Goal: Transaction & Acquisition: Purchase product/service

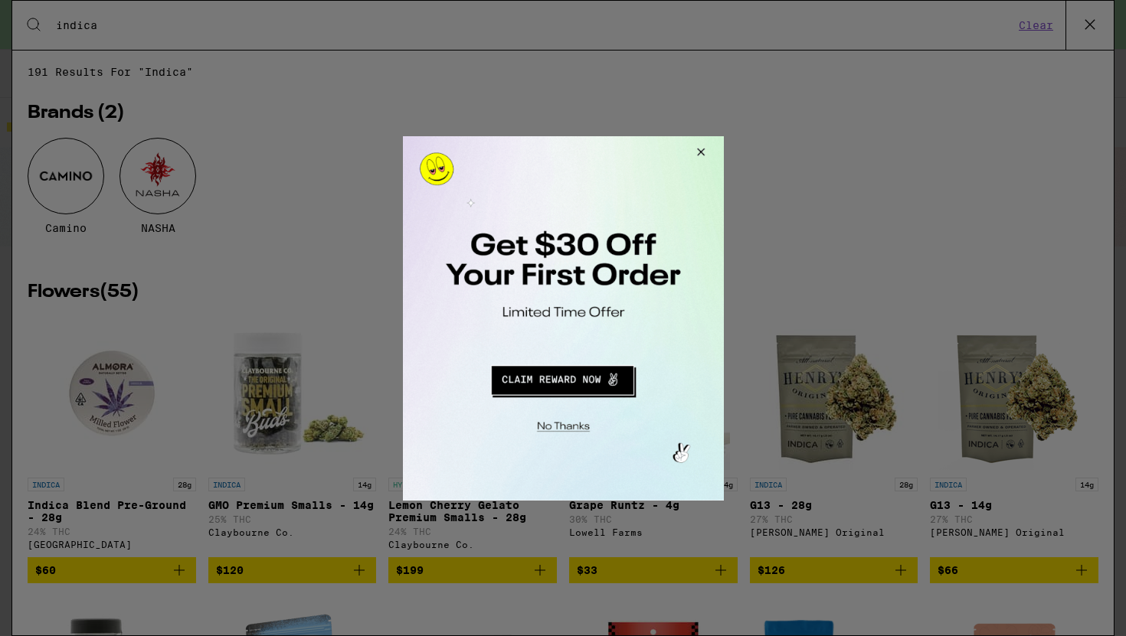
scroll to position [2370, 0]
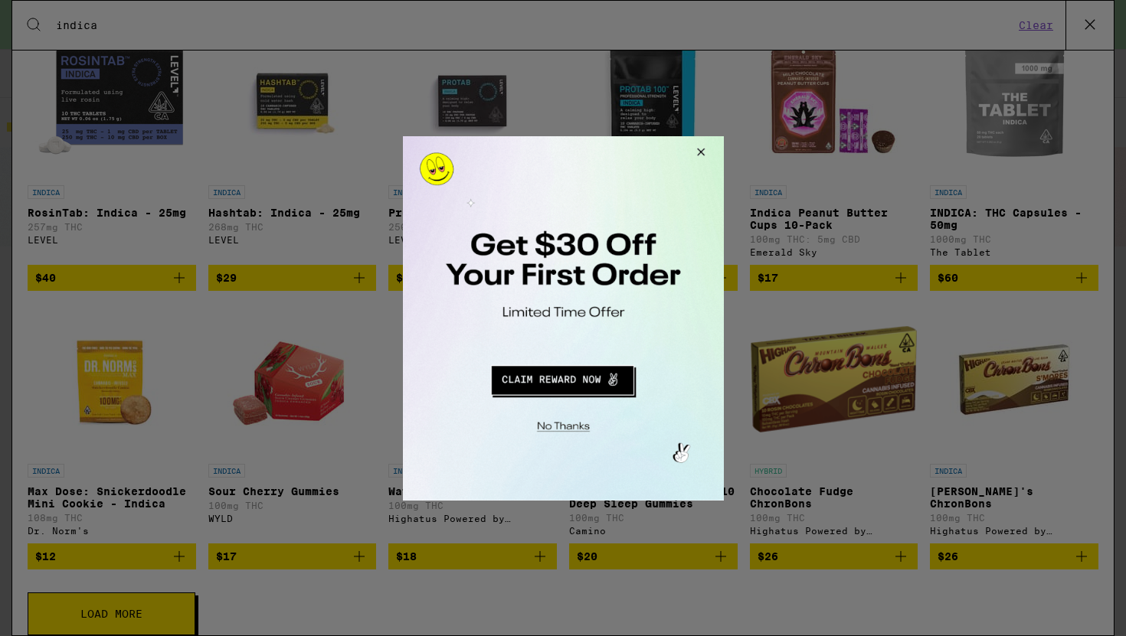
click at [700, 152] on button "Close Modal" at bounding box center [697, 154] width 41 height 37
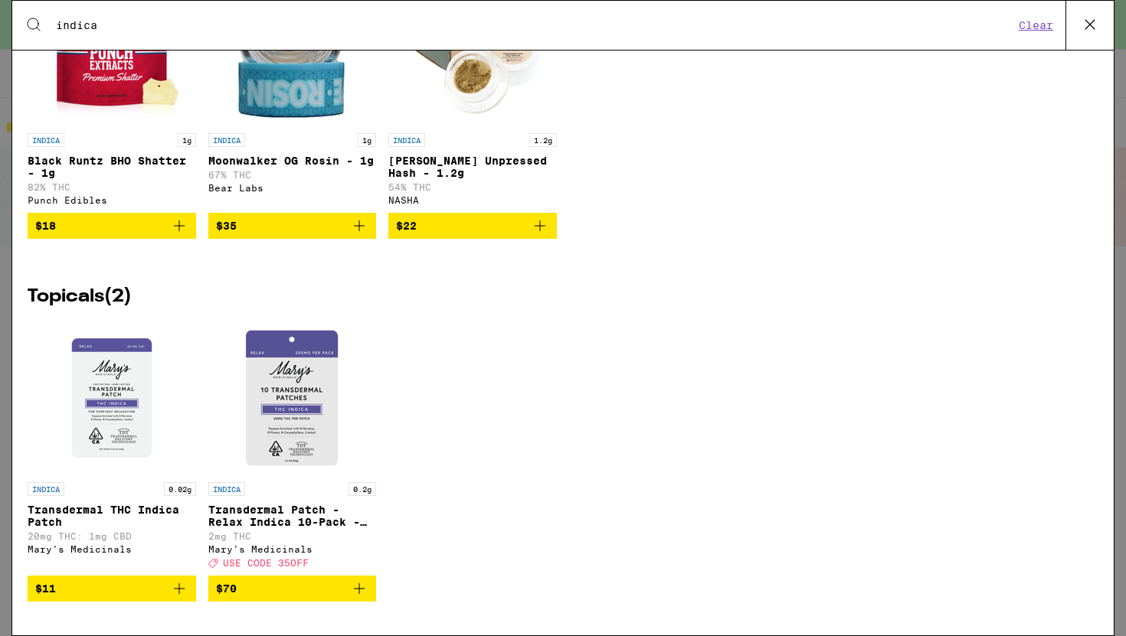
scroll to position [3484, 0]
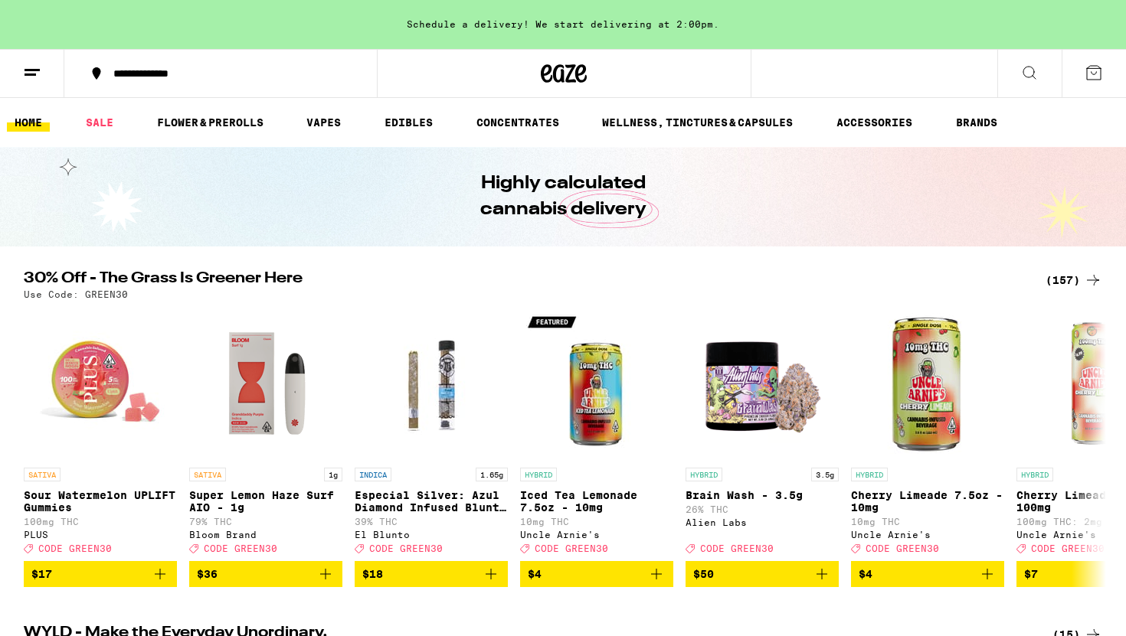
click at [1037, 77] on icon at bounding box center [1029, 73] width 18 height 18
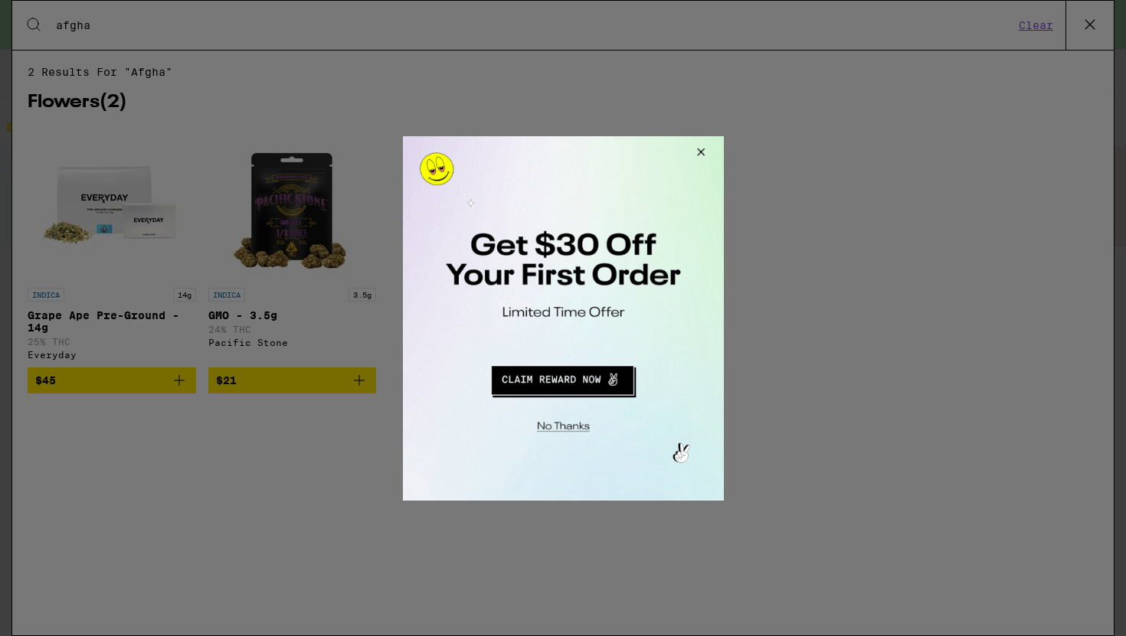
click at [696, 146] on button "Close Modal" at bounding box center [697, 154] width 41 height 37
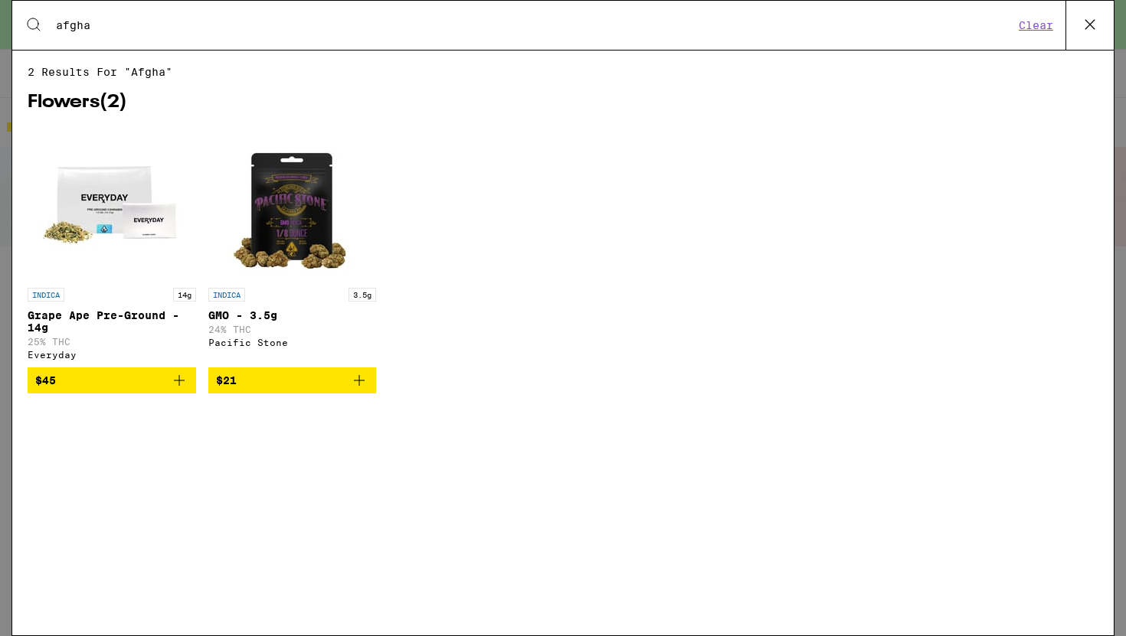
click at [129, 28] on input "afgha" at bounding box center [534, 25] width 959 height 14
type input "afghan"
click at [166, 234] on img "Open page for Grape Ape Pre-Ground - 14g from Everyday" at bounding box center [111, 203] width 153 height 153
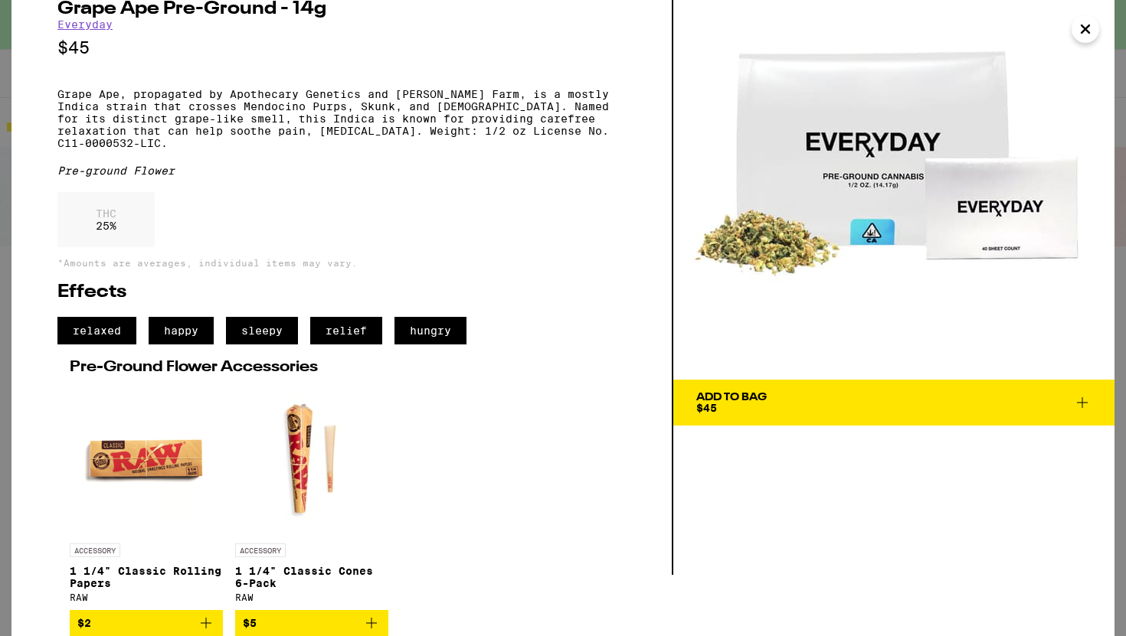
scroll to position [78, 0]
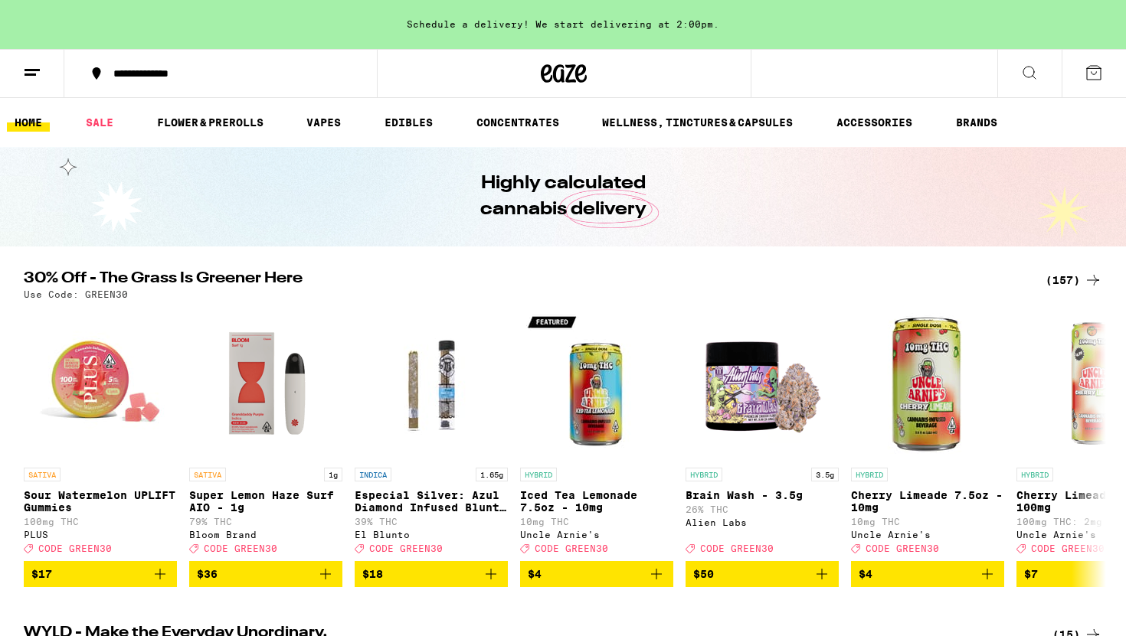
click at [1035, 72] on icon at bounding box center [1029, 73] width 18 height 18
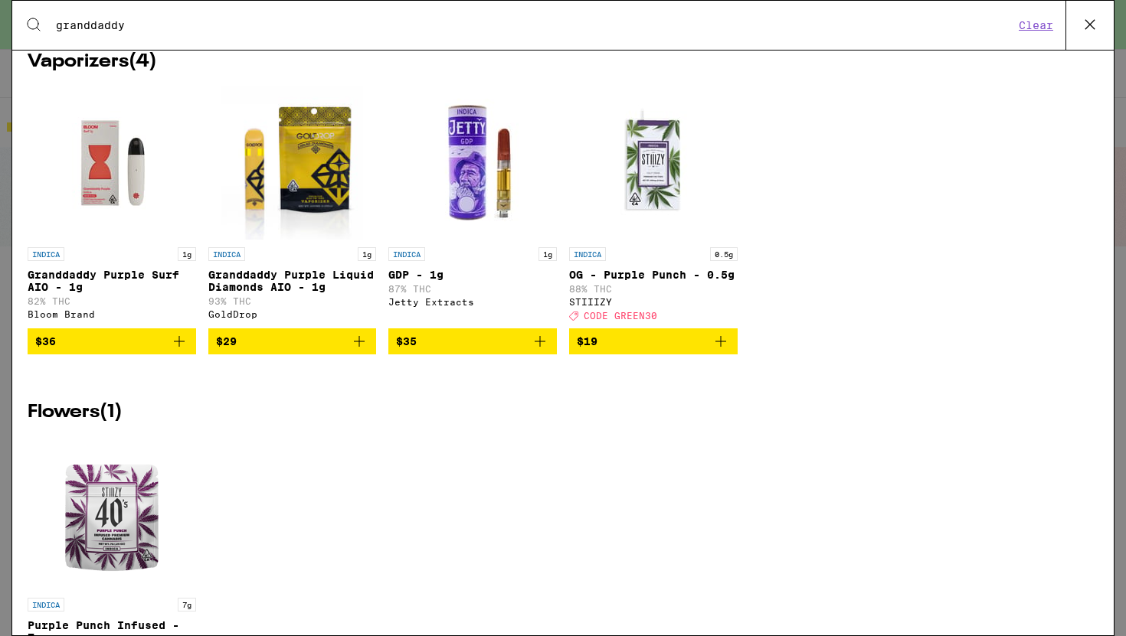
scroll to position [201, 0]
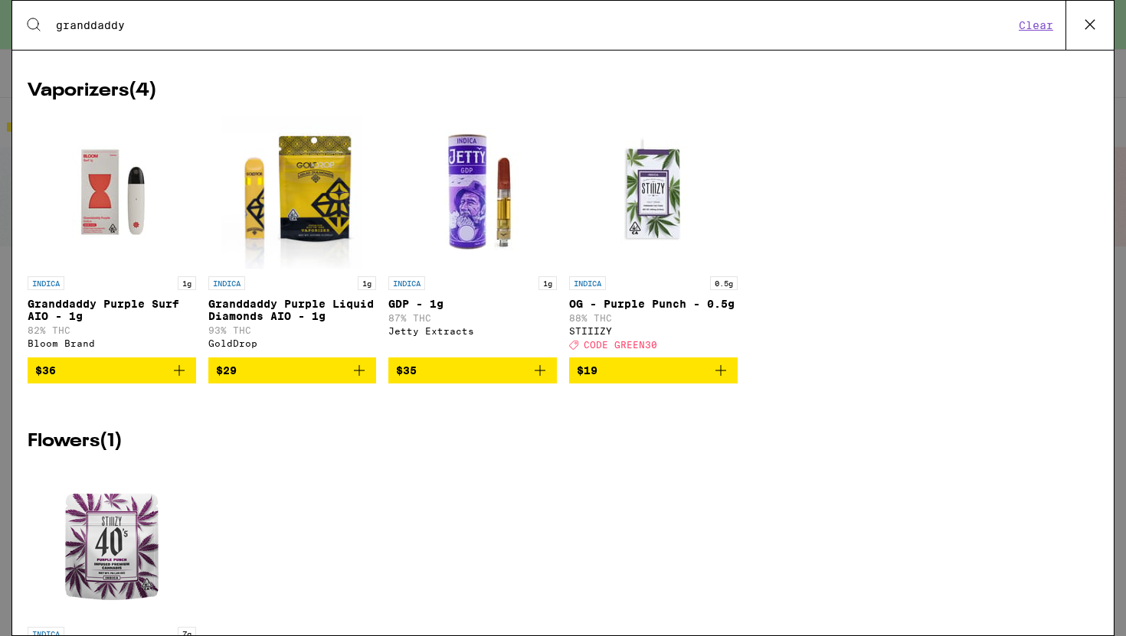
type input "granddaddy"
click at [96, 196] on img "Open page for Granddaddy Purple Surf AIO - 1g from Bloom Brand" at bounding box center [111, 192] width 153 height 153
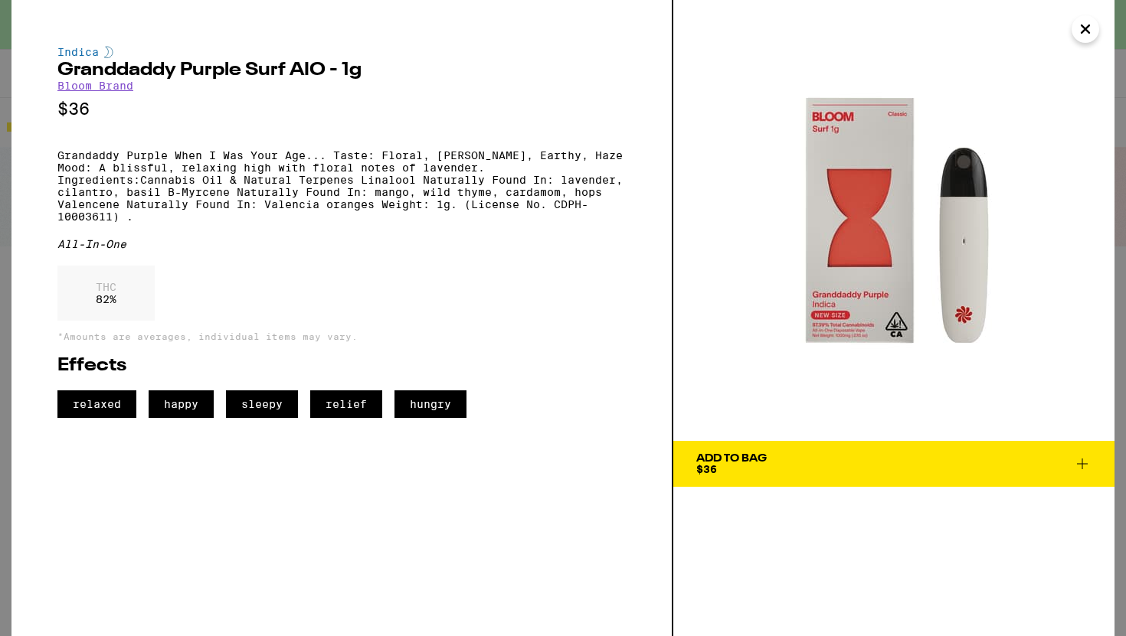
click at [1086, 33] on icon "Close" at bounding box center [1085, 29] width 18 height 23
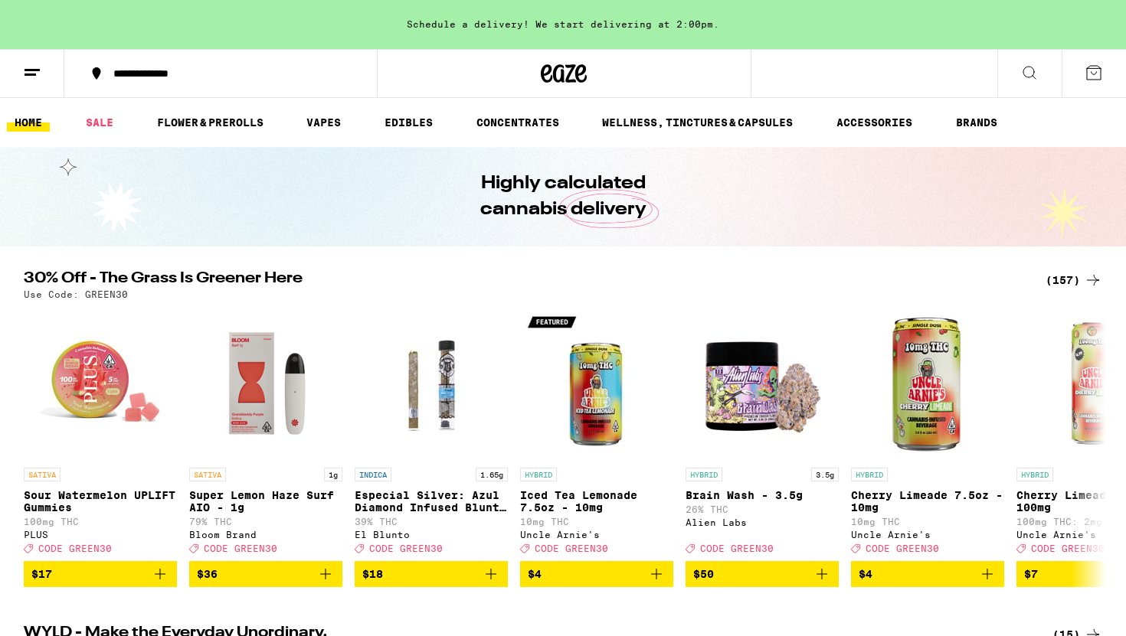
click at [1033, 64] on icon at bounding box center [1029, 73] width 18 height 18
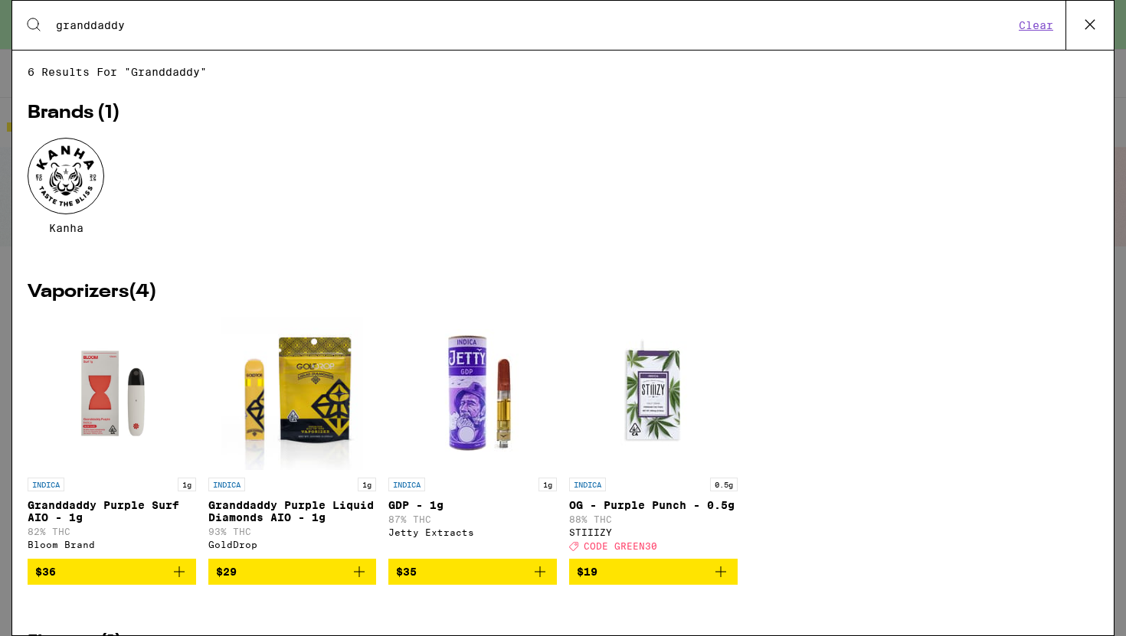
click at [325, 427] on img "Open page for Granddaddy Purple Liquid Diamonds AIO - 1g from GoldDrop" at bounding box center [292, 393] width 142 height 153
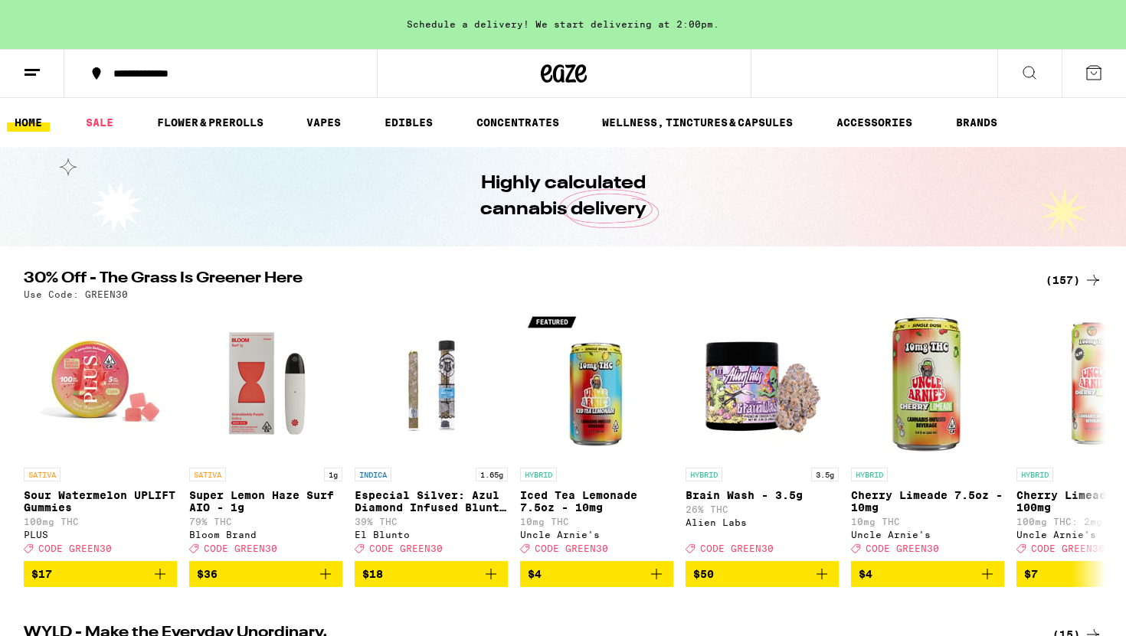
click at [1041, 64] on button at bounding box center [1029, 74] width 64 height 48
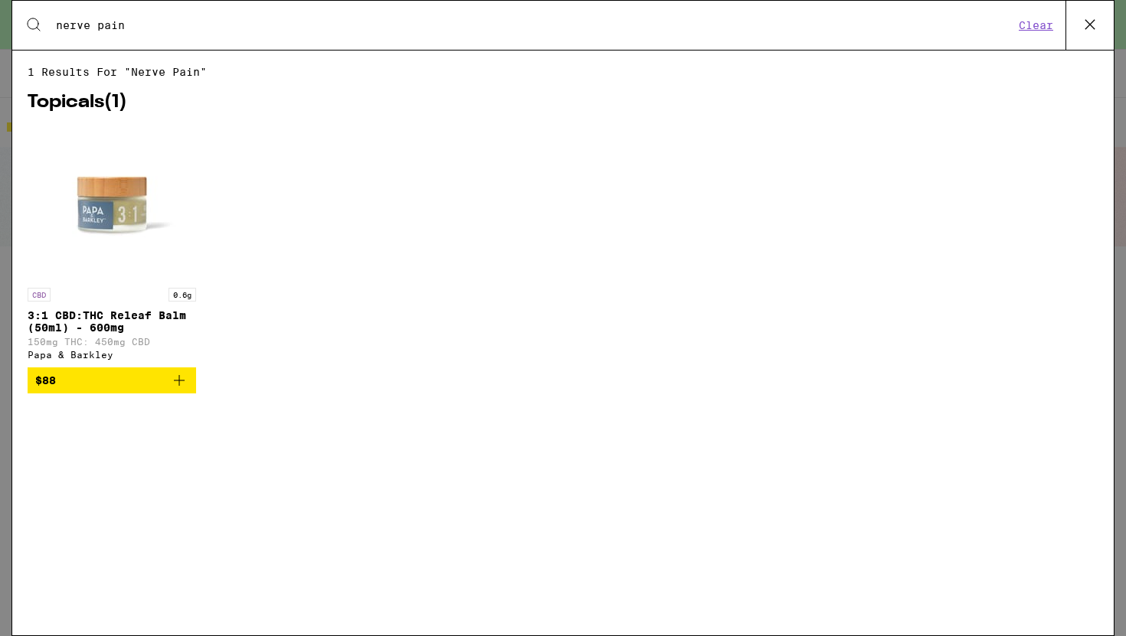
type input "nerve pain"
click at [156, 214] on img "Open page for 3:1 CBD:THC Releaf Balm (50ml) - 600mg from Papa & Barkley" at bounding box center [111, 203] width 153 height 153
